Goal: Information Seeking & Learning: Learn about a topic

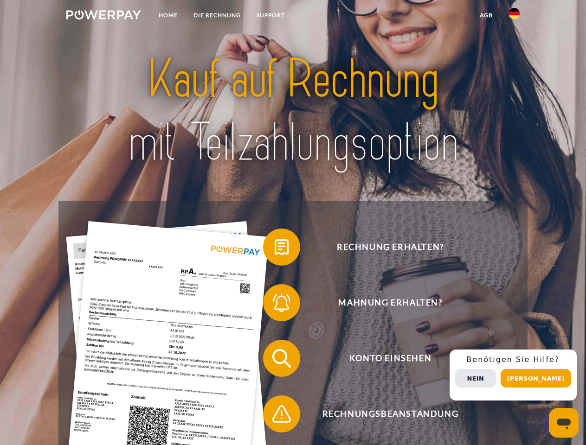
click at [103, 16] on img at bounding box center [103, 14] width 75 height 9
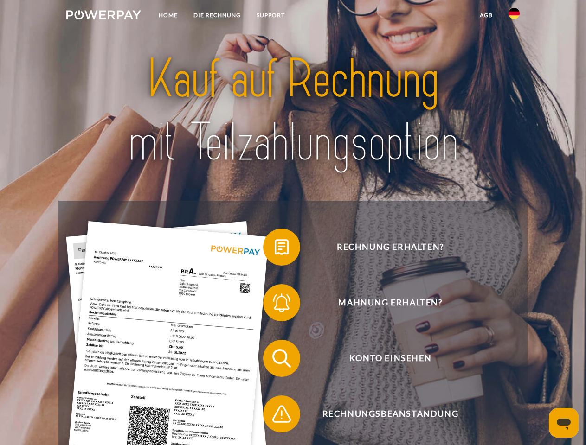
click at [514, 16] on img at bounding box center [513, 13] width 11 height 11
click at [486, 15] on link "agb" at bounding box center [486, 15] width 29 height 17
click at [275, 249] on span at bounding box center [267, 247] width 46 height 46
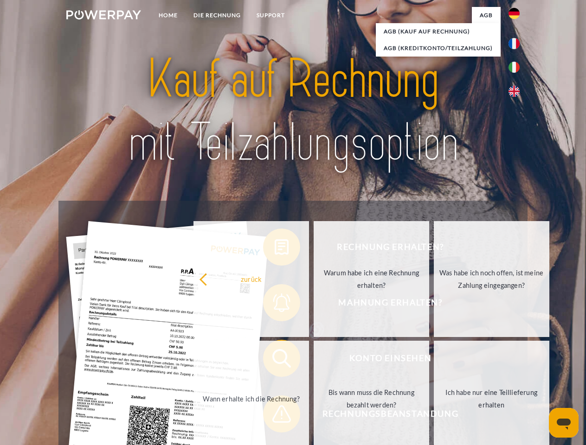
click at [275, 305] on div "Rechnung erhalten? Mahnung erhalten? Konto einsehen" at bounding box center [292, 386] width 469 height 371
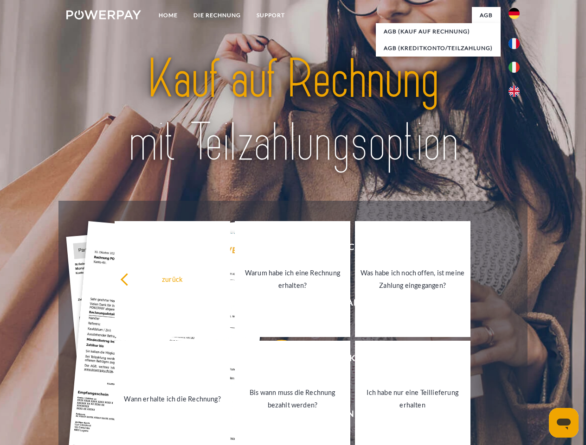
click at [275, 360] on link "Bis wann muss die Rechnung bezahlt werden?" at bounding box center [293, 399] width 116 height 116
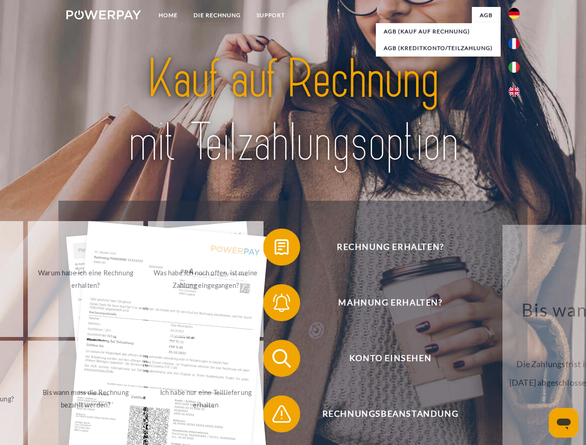
click at [275, 416] on div "Rechnung erhalten? Mahnung erhalten? Konto einsehen" at bounding box center [292, 386] width 469 height 371
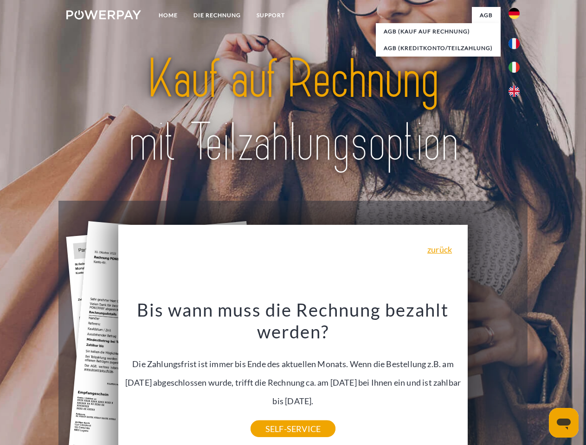
click at [516, 375] on div "Rechnung erhalten? Mahnung erhalten? Konto einsehen" at bounding box center [292, 386] width 469 height 371
click at [494, 377] on span "Konto einsehen" at bounding box center [389, 358] width 227 height 37
click at [539, 379] on header "Home DIE RECHNUNG SUPPORT" at bounding box center [293, 320] width 586 height 641
